Goal: Use online tool/utility: Utilize a website feature to perform a specific function

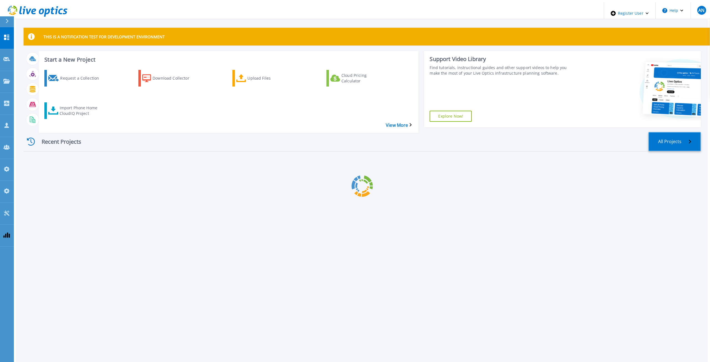
click at [677, 132] on link "All Projects" at bounding box center [675, 141] width 52 height 19
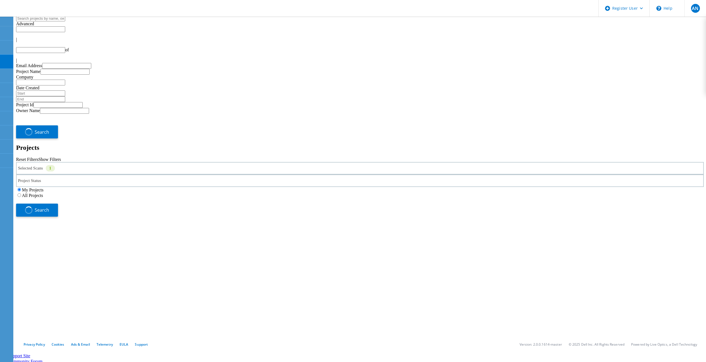
type input "3"
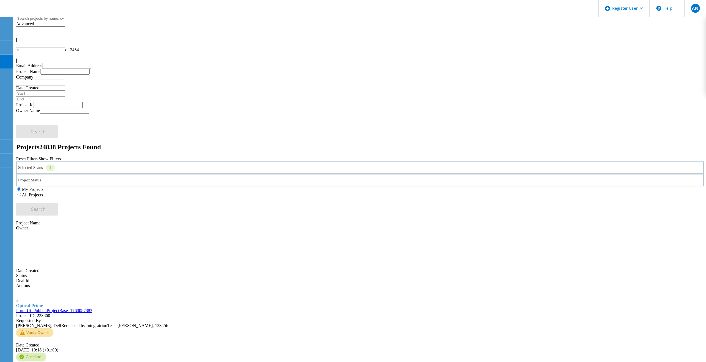
click at [43, 193] on label "All Projects" at bounding box center [32, 195] width 21 height 5
click at [21, 193] on input "All Projects" at bounding box center [19, 195] width 4 height 4
click at [6, 3] on use at bounding box center [6, 3] width 0 height 0
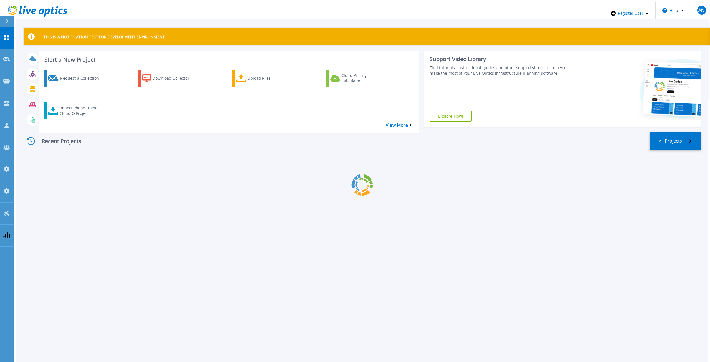
click at [250, 133] on div "Recent Projects All Projects" at bounding box center [362, 141] width 677 height 18
click at [93, 104] on div "Import Phone Home CloudIQ Project" at bounding box center [82, 111] width 44 height 14
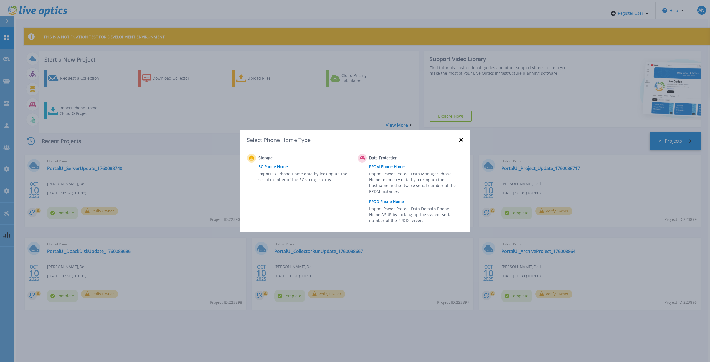
click at [384, 203] on link "PPDD Phone Home" at bounding box center [417, 202] width 97 height 8
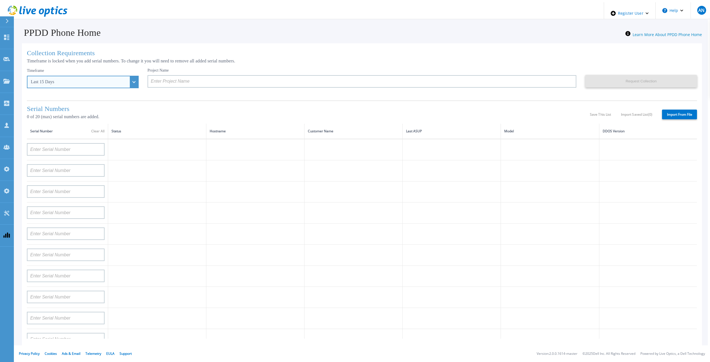
click at [128, 85] on div "Last 15 Days" at bounding box center [83, 82] width 112 height 12
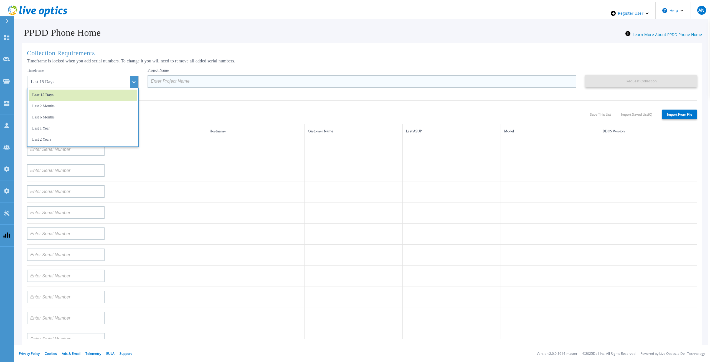
click at [272, 86] on input at bounding box center [362, 81] width 429 height 12
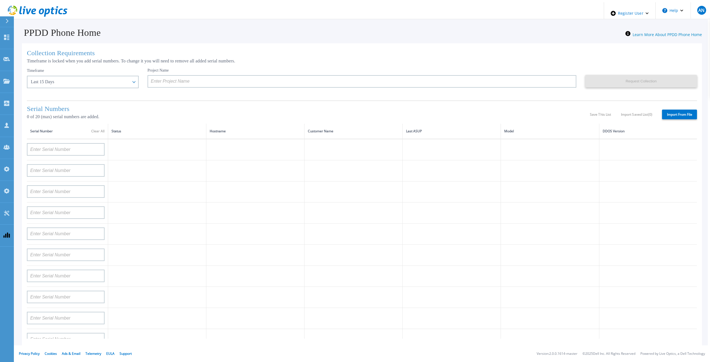
click at [677, 116] on label "Import From File" at bounding box center [679, 115] width 35 height 10
click at [0, 0] on input "Import From File" at bounding box center [0, 0] width 0 height 0
type input "APM00212517749"
type input "APM00171836329"
type input "APM00214914093"
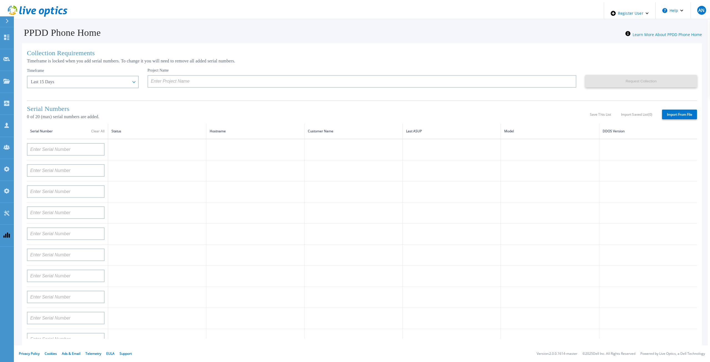
type input "APM00211700095"
type input "APX00232503745"
type input "AUDVMK7W3NDDSP"
type input "APM00201200598"
type input "APM00174422347"
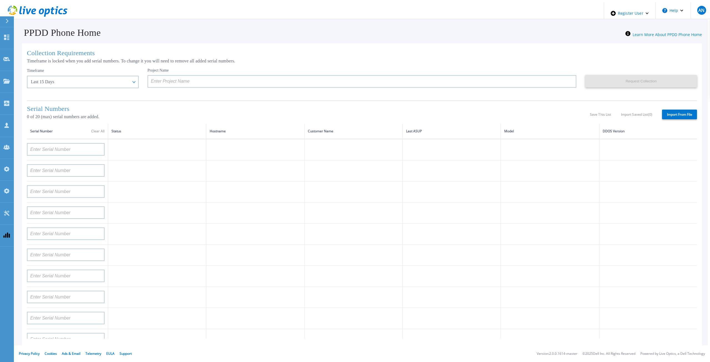
type input "APM00171414746"
type input "APM00181610916"
type input "APM00192901991"
